Goal: Transaction & Acquisition: Subscribe to service/newsletter

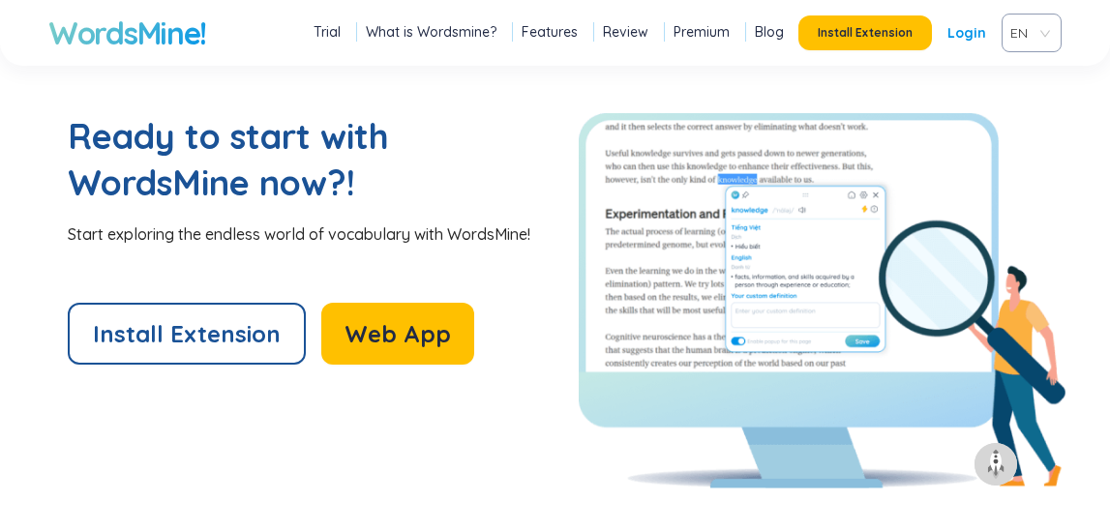
scroll to position [4045, 0]
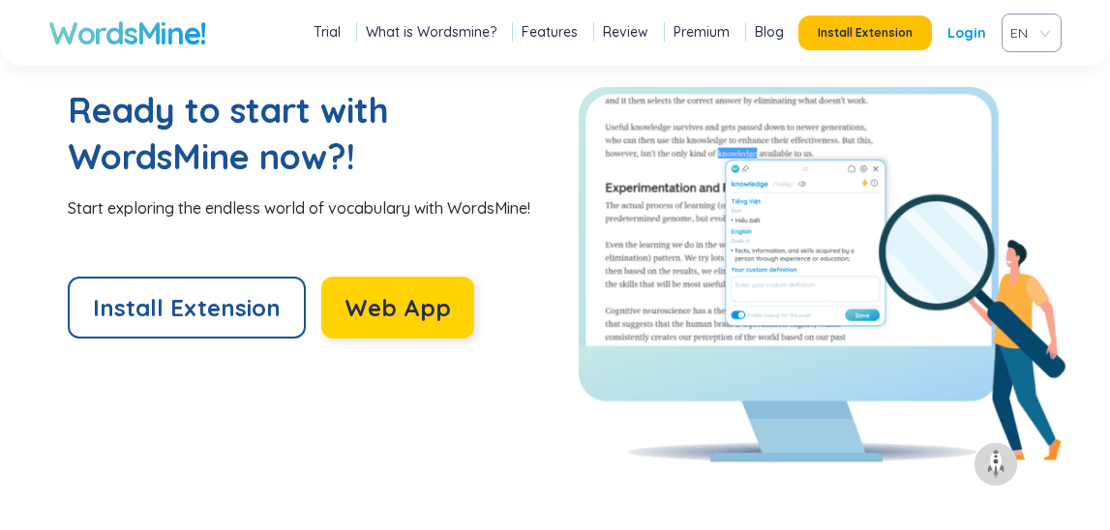
click at [390, 302] on span "Web App" at bounding box center [397, 307] width 106 height 31
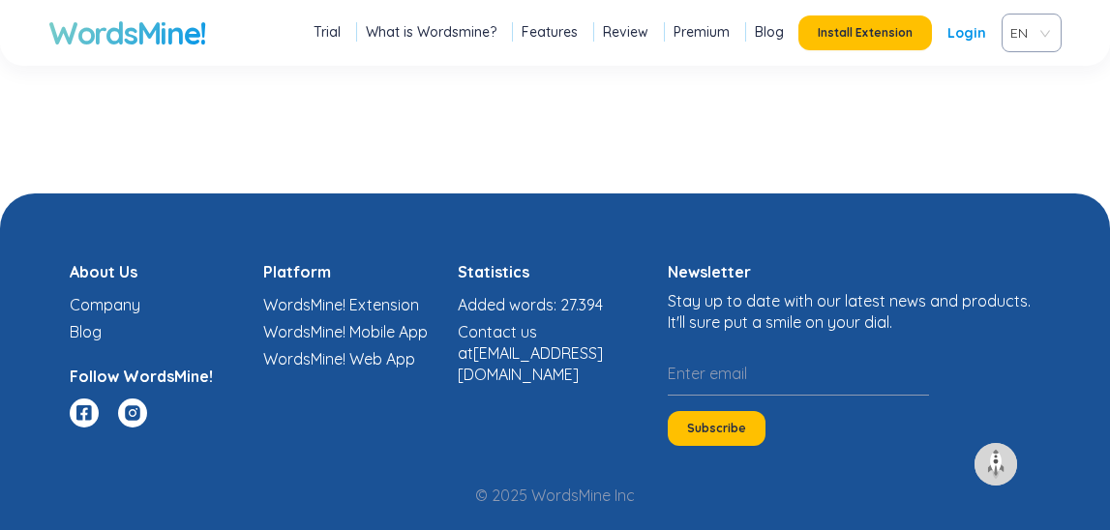
scroll to position [4824, 0]
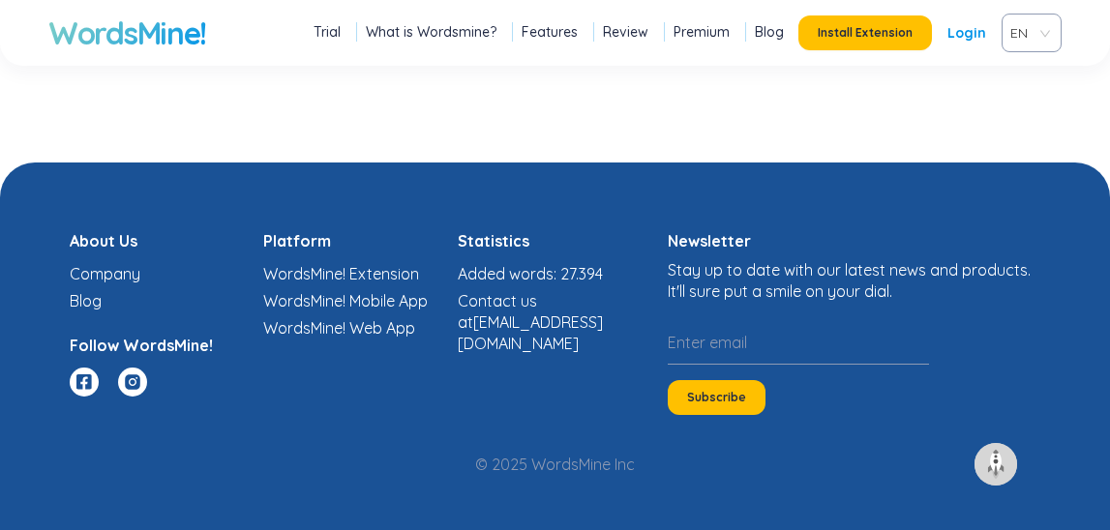
click at [549, 35] on link "Features" at bounding box center [549, 31] width 56 height 19
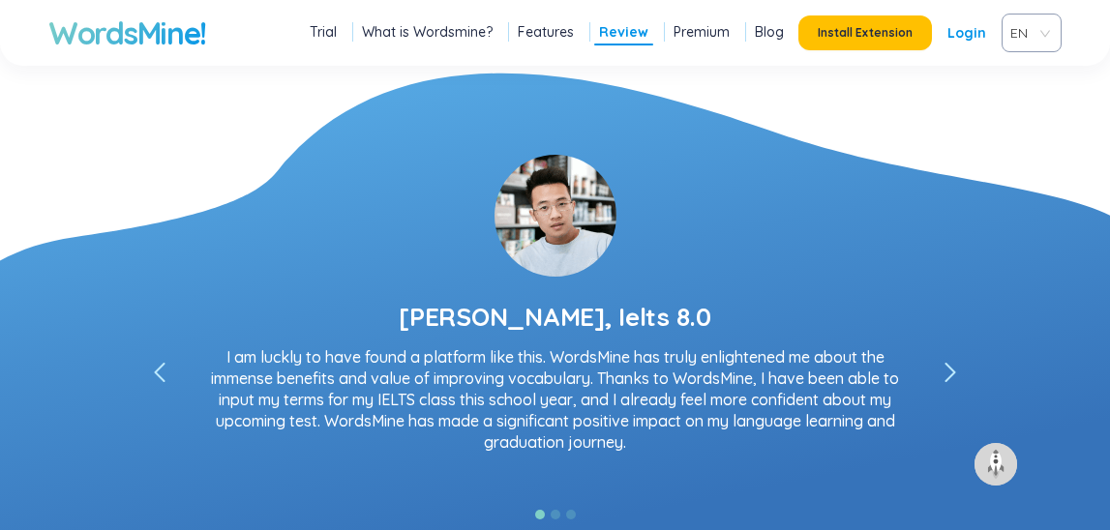
scroll to position [3397, 0]
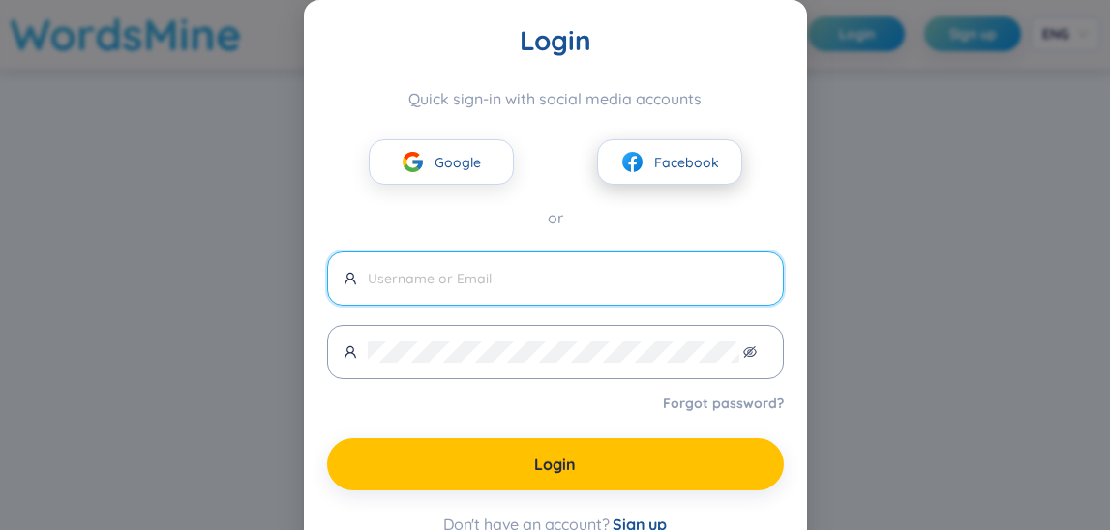
click at [664, 164] on span "Facebook" at bounding box center [686, 162] width 65 height 21
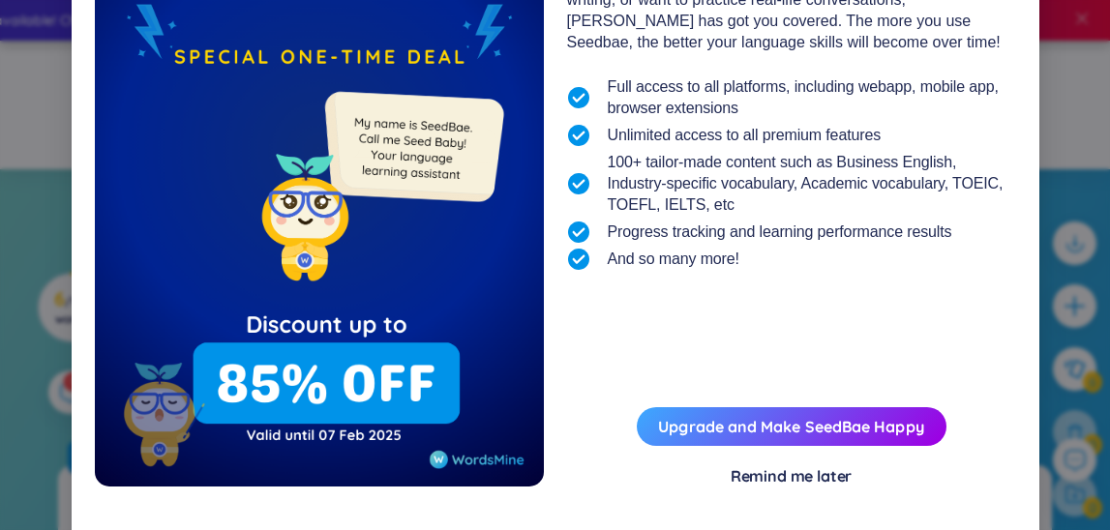
scroll to position [246, 0]
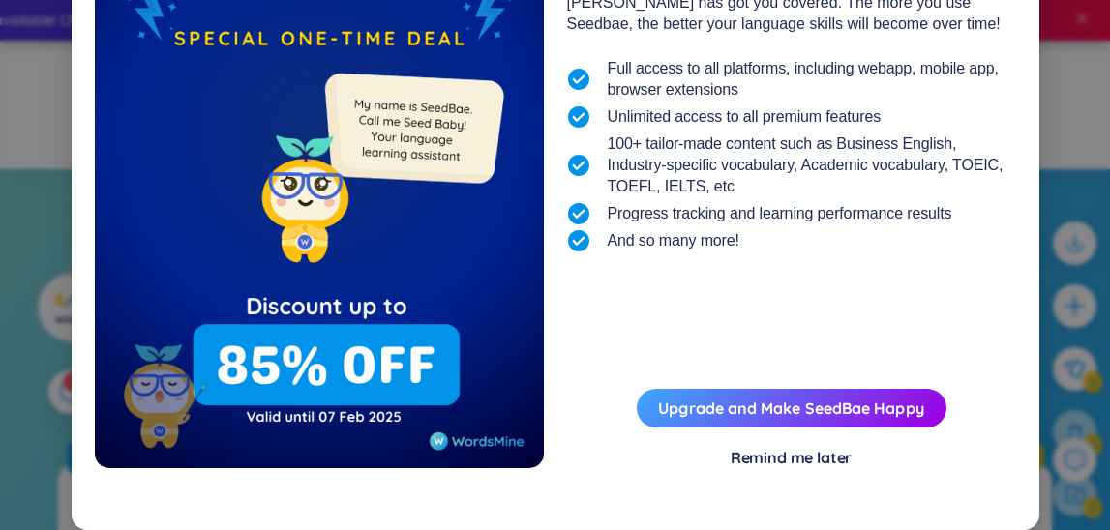
drag, startPoint x: 771, startPoint y: 456, endPoint x: 754, endPoint y: 304, distance: 152.9
click at [754, 304] on div "Happy [DATE] WordsMine Copilot - Seedbae AI Seedbae AI is your brand-new virtua…" at bounding box center [791, 132] width 449 height 671
click at [794, 467] on div "Remind me later" at bounding box center [791, 457] width 122 height 21
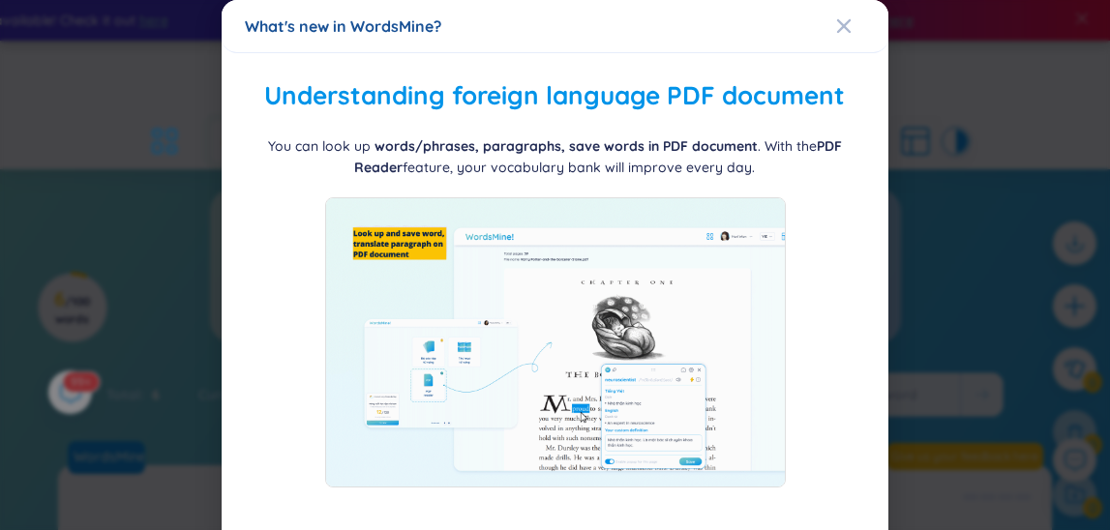
scroll to position [124, 0]
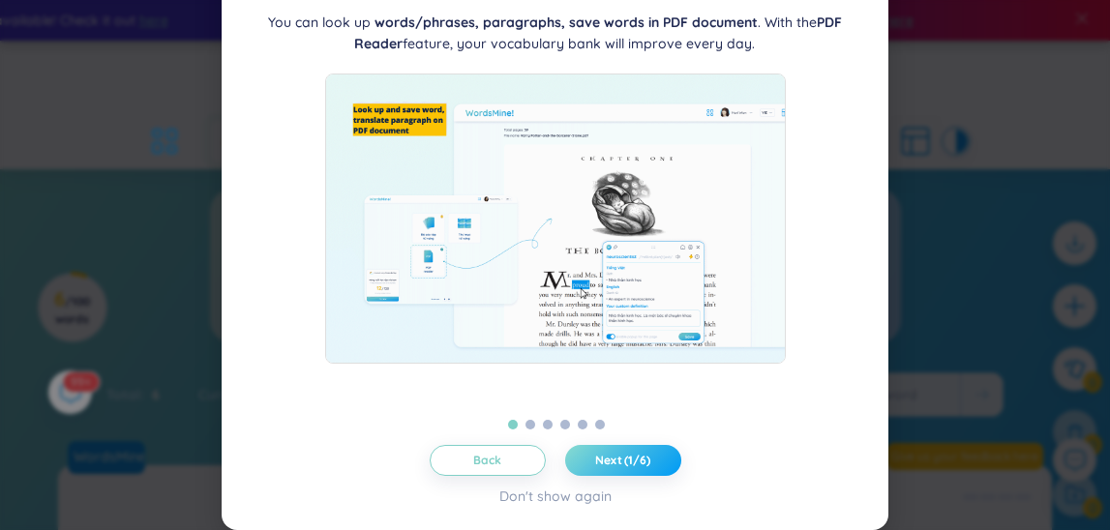
click at [612, 453] on span "Next (1/6)" at bounding box center [622, 460] width 55 height 15
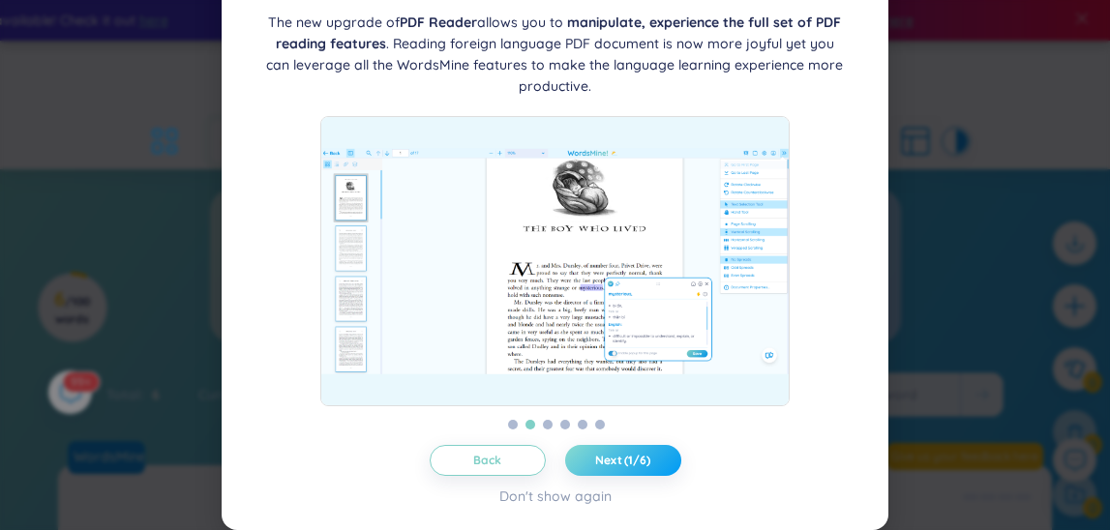
click at [612, 453] on span "Next (1/6)" at bounding box center [622, 460] width 55 height 15
click at [612, 453] on span "Next (2/6)" at bounding box center [622, 460] width 57 height 15
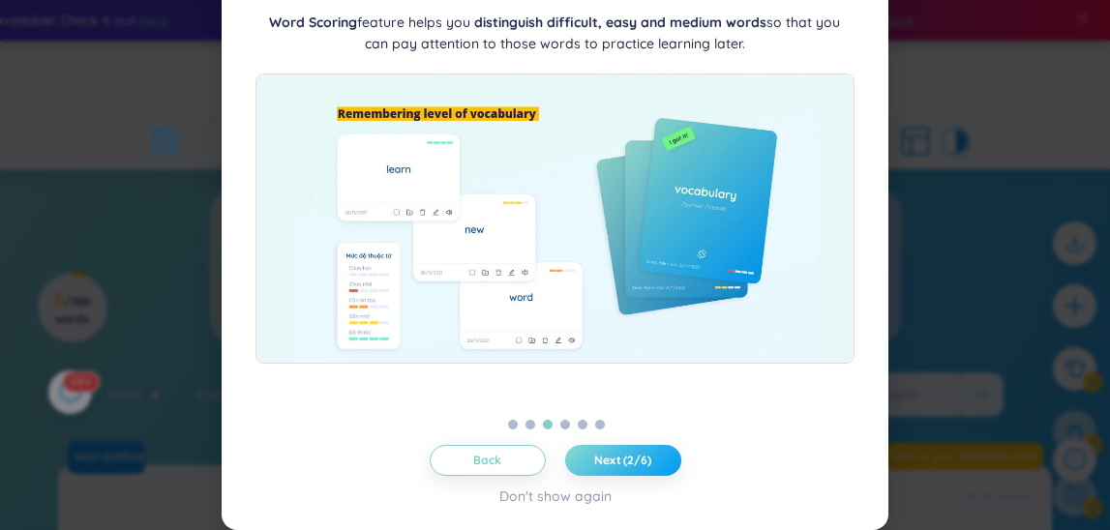
click at [612, 453] on span "Next (2/6)" at bounding box center [622, 460] width 57 height 15
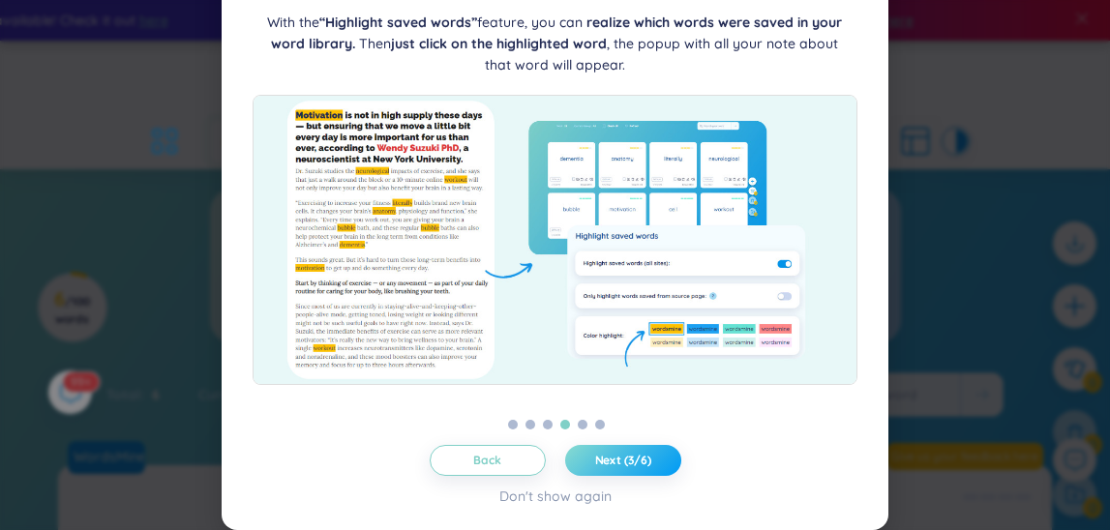
click at [612, 453] on span "Next (3/6)" at bounding box center [623, 460] width 56 height 15
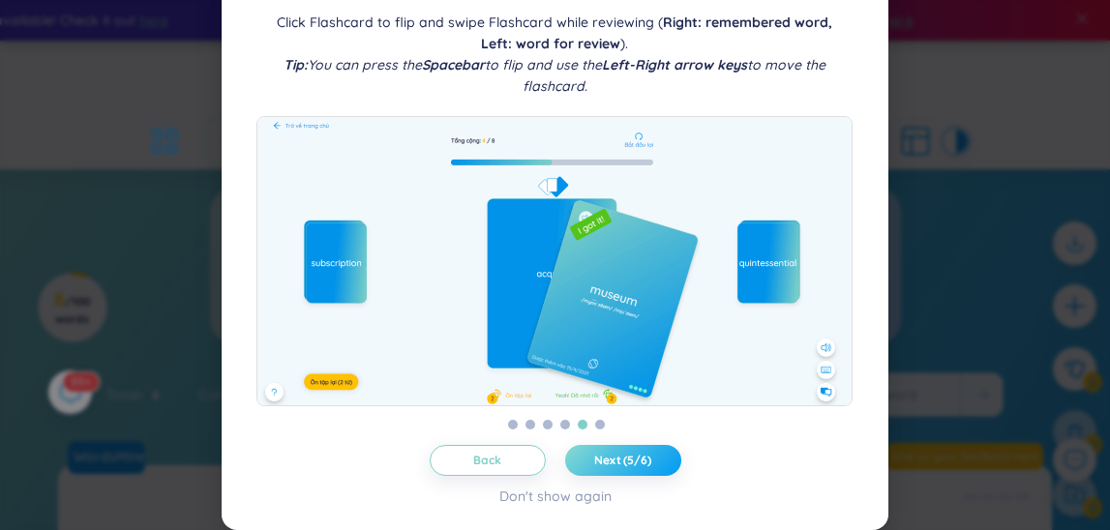
click at [612, 453] on span "Next (5/6)" at bounding box center [622, 460] width 57 height 15
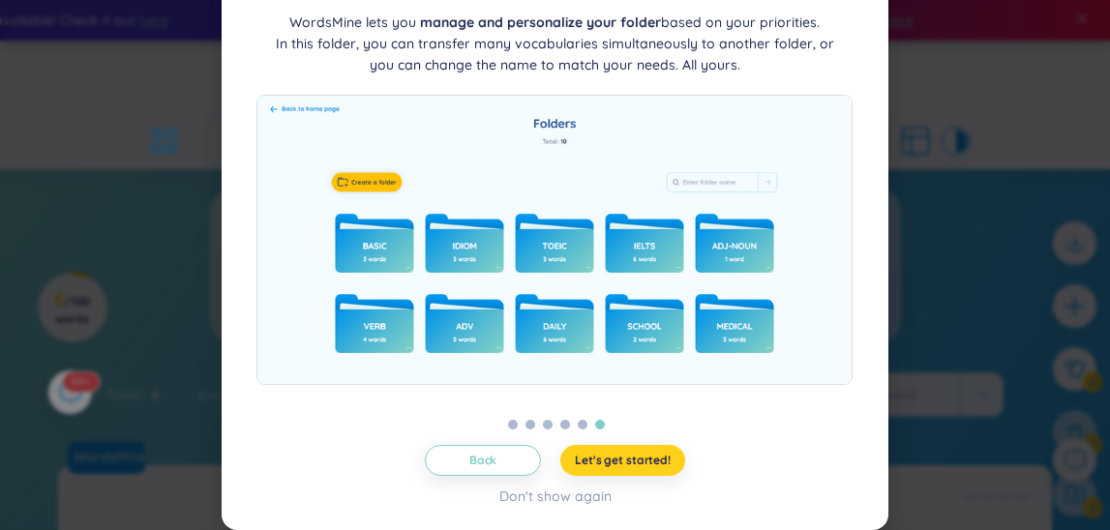
click at [612, 453] on span "Let's get started!" at bounding box center [623, 460] width 96 height 15
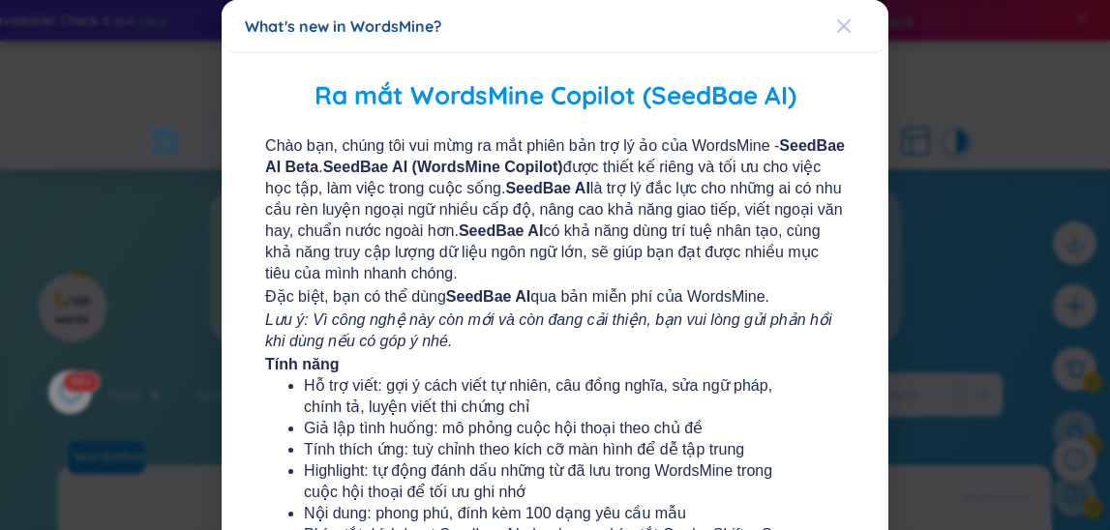
click at [848, 21] on icon "Close" at bounding box center [843, 26] width 14 height 14
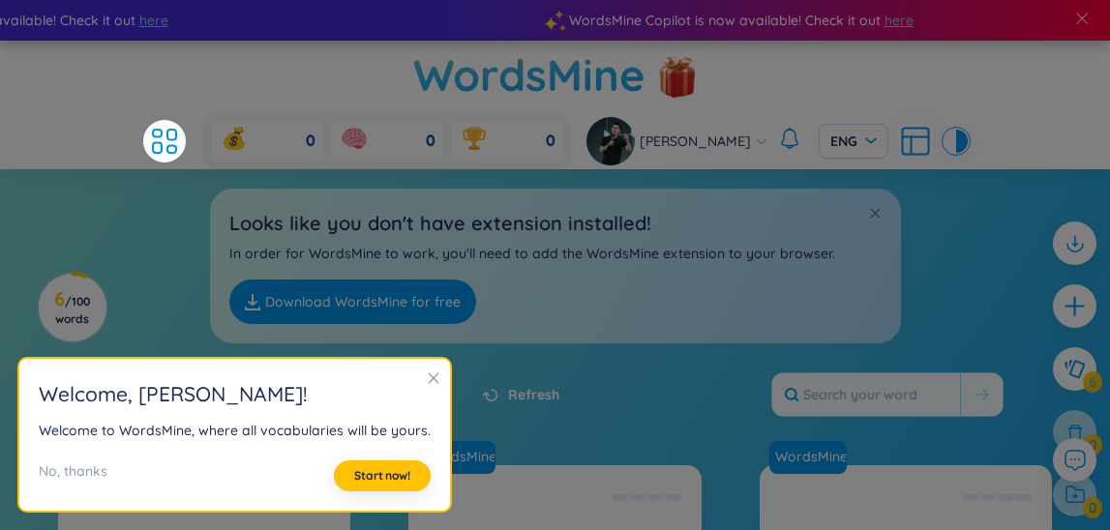
click at [427, 382] on icon "close" at bounding box center [434, 378] width 14 height 14
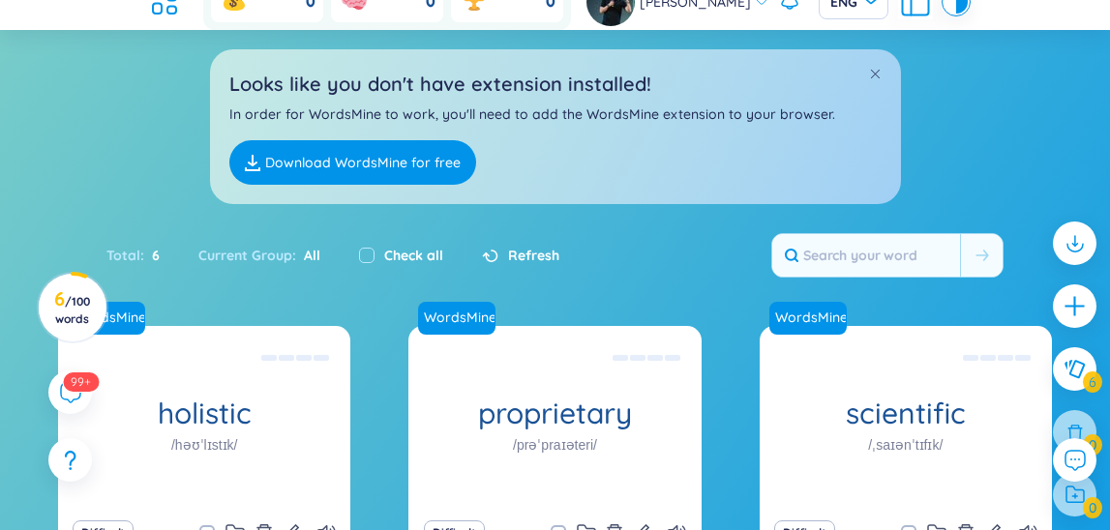
scroll to position [161, 0]
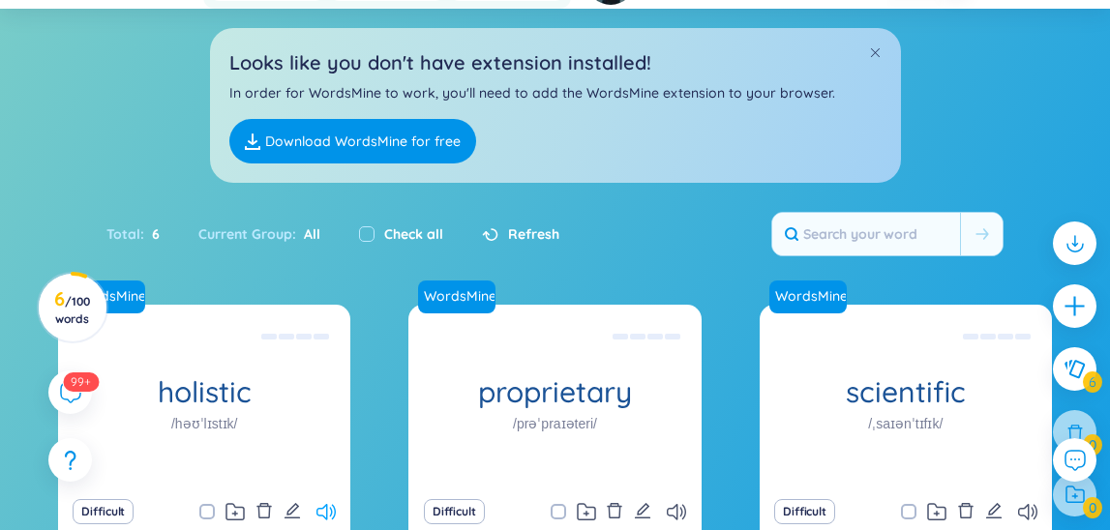
click at [317, 504] on icon at bounding box center [325, 512] width 19 height 16
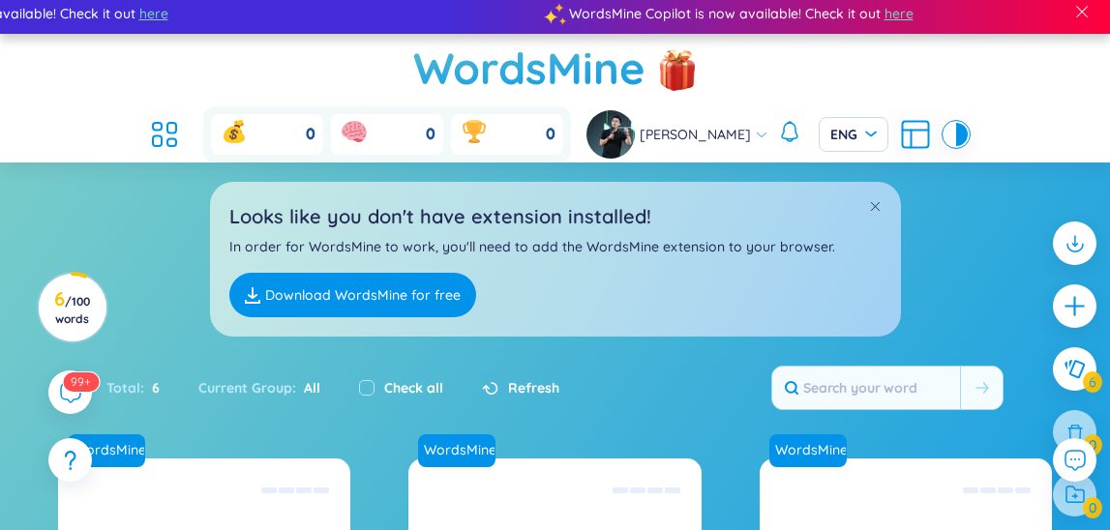
scroll to position [0, 0]
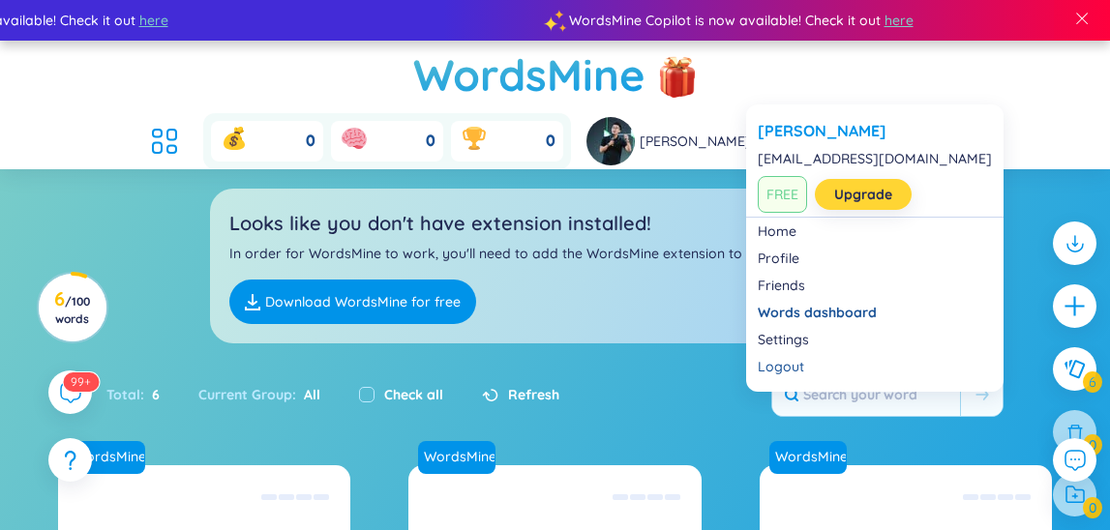
click at [851, 196] on link "Upgrade" at bounding box center [863, 194] width 58 height 21
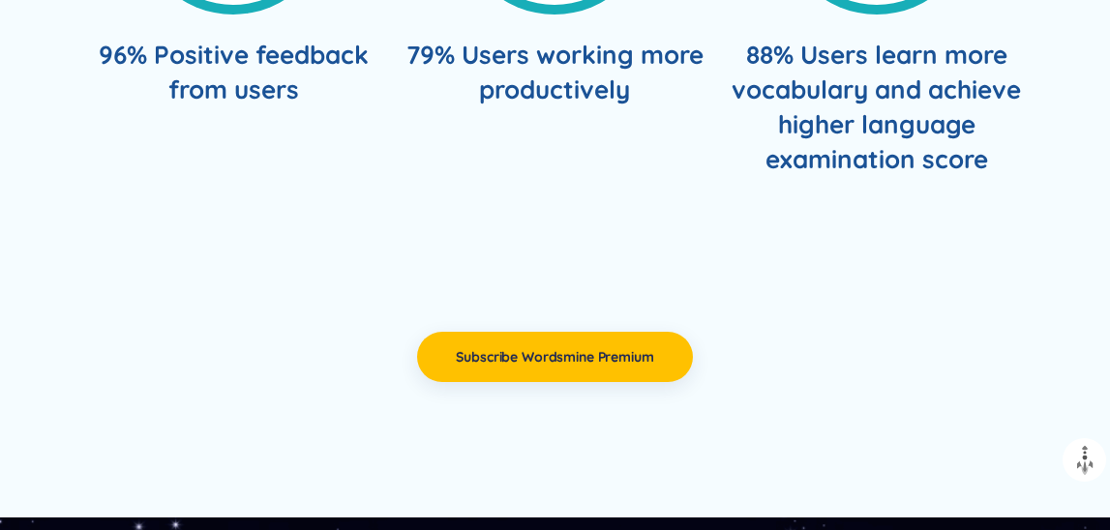
scroll to position [7748, 0]
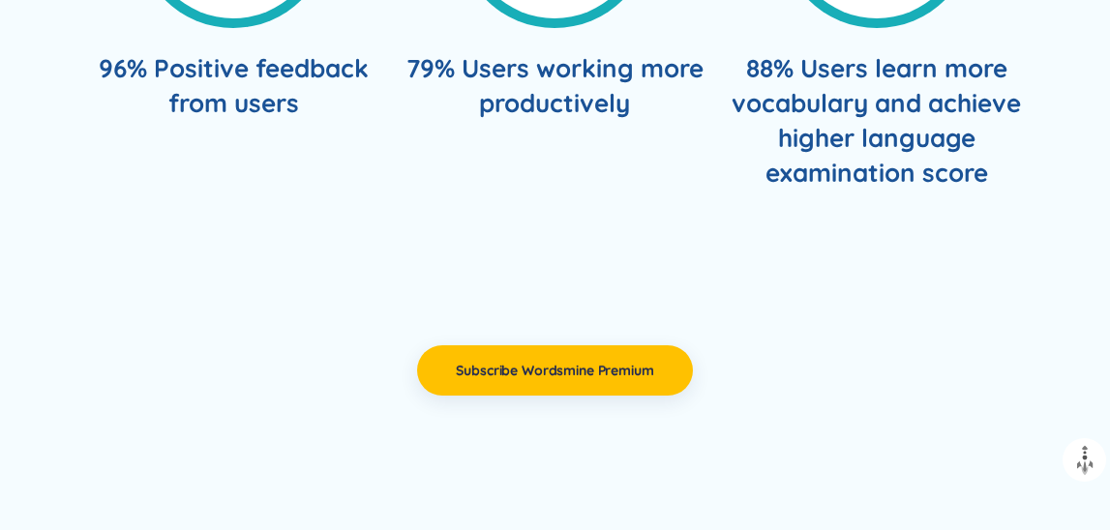
click at [704, 249] on div "Subscribe Wordsmine Premium" at bounding box center [554, 371] width 955 height 244
